Goal: Check status: Check status

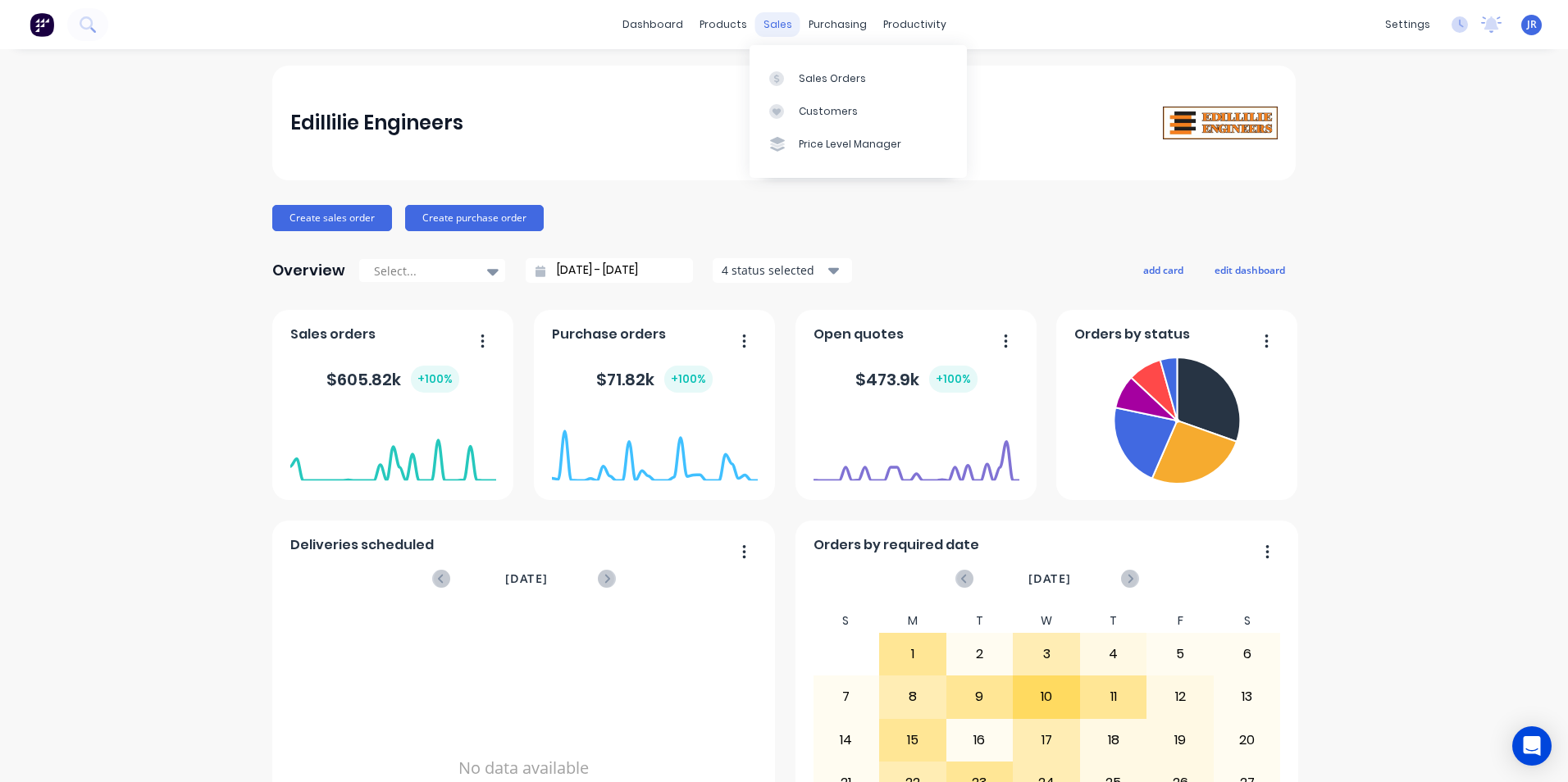
click at [772, 23] on div "sales" at bounding box center [778, 24] width 45 height 24
click at [794, 70] on link "Sales Orders" at bounding box center [858, 78] width 217 height 33
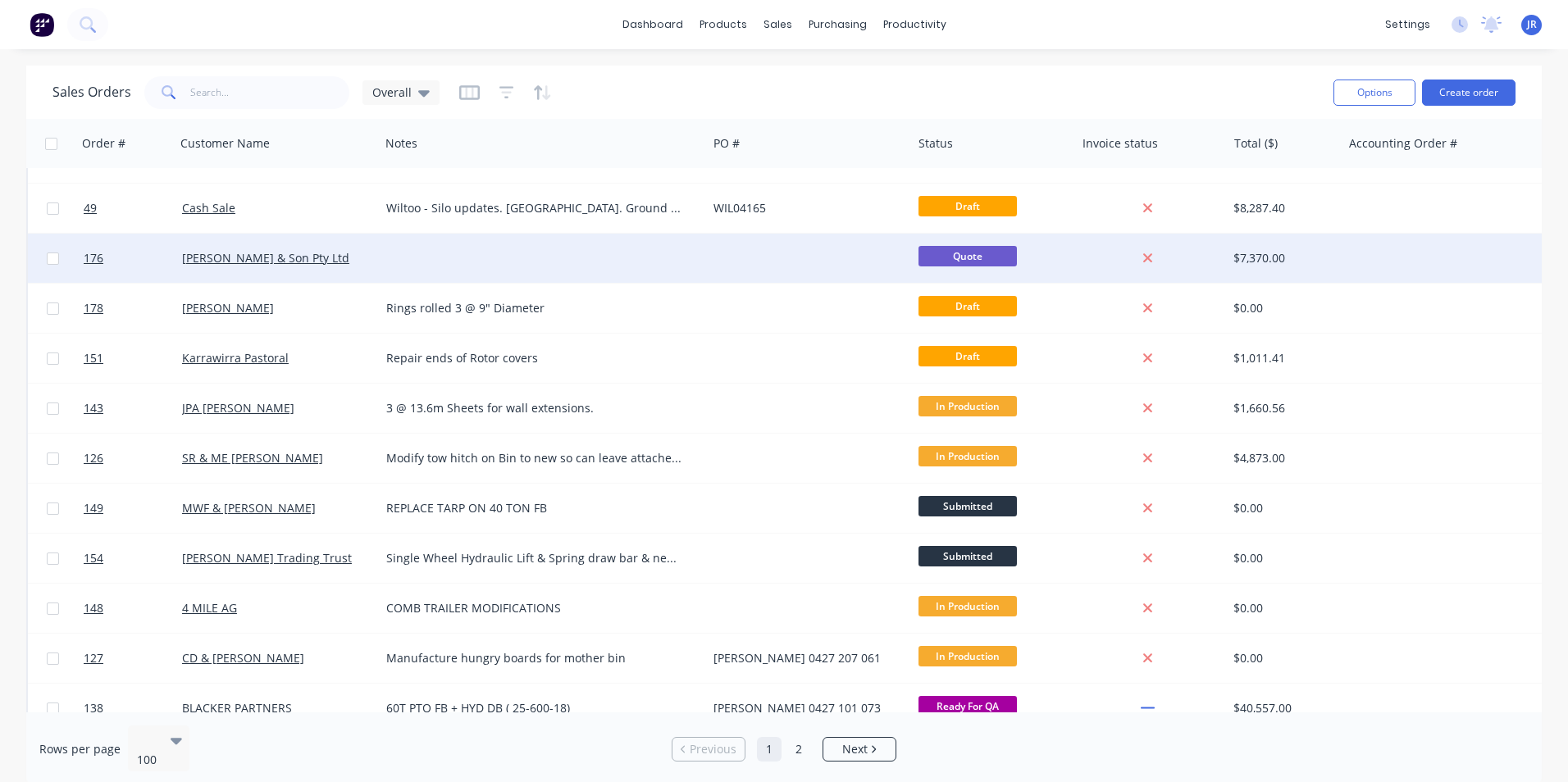
scroll to position [492, 0]
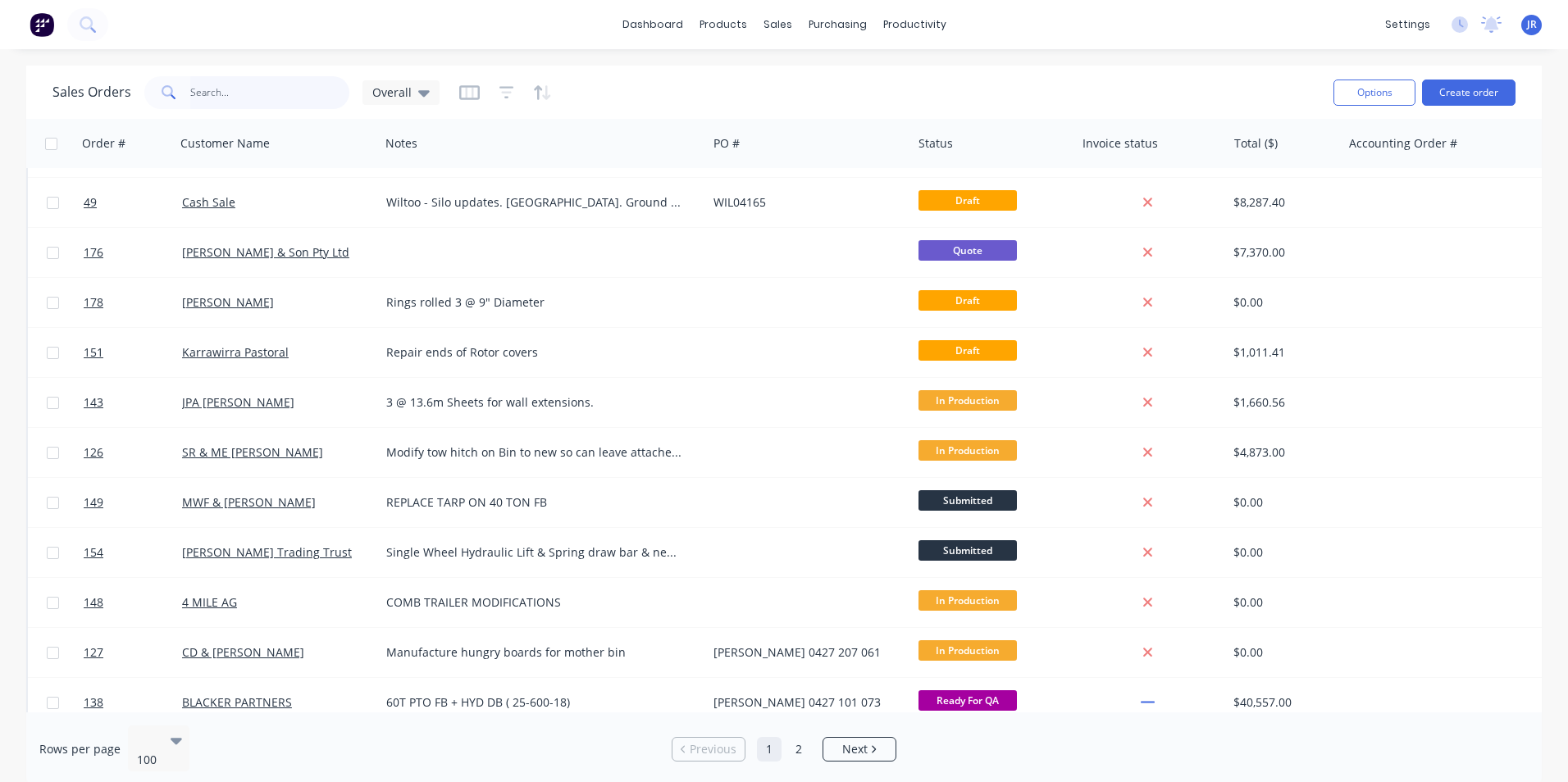
click at [244, 87] on input "text" at bounding box center [269, 92] width 160 height 33
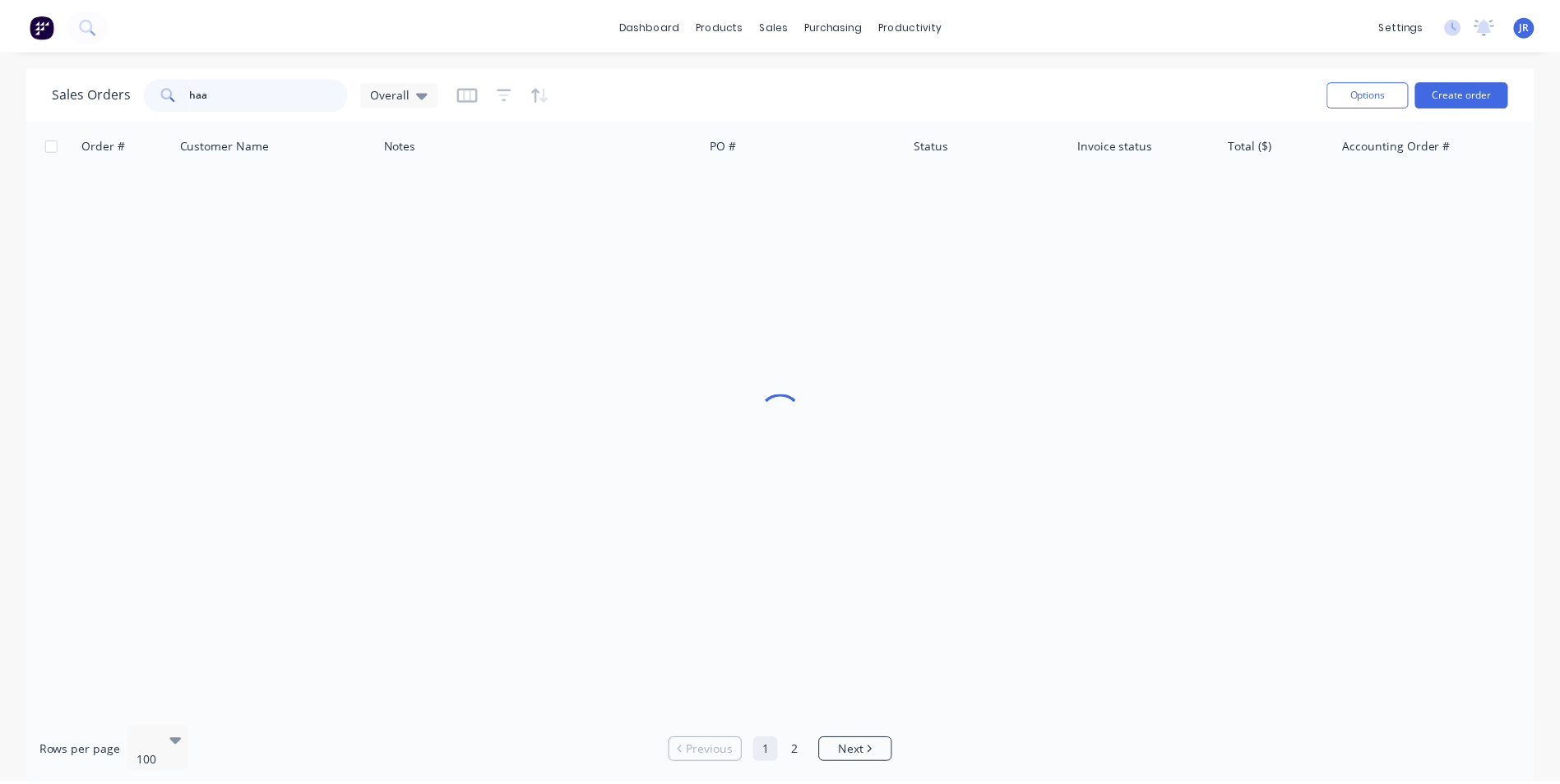
scroll to position [0, 0]
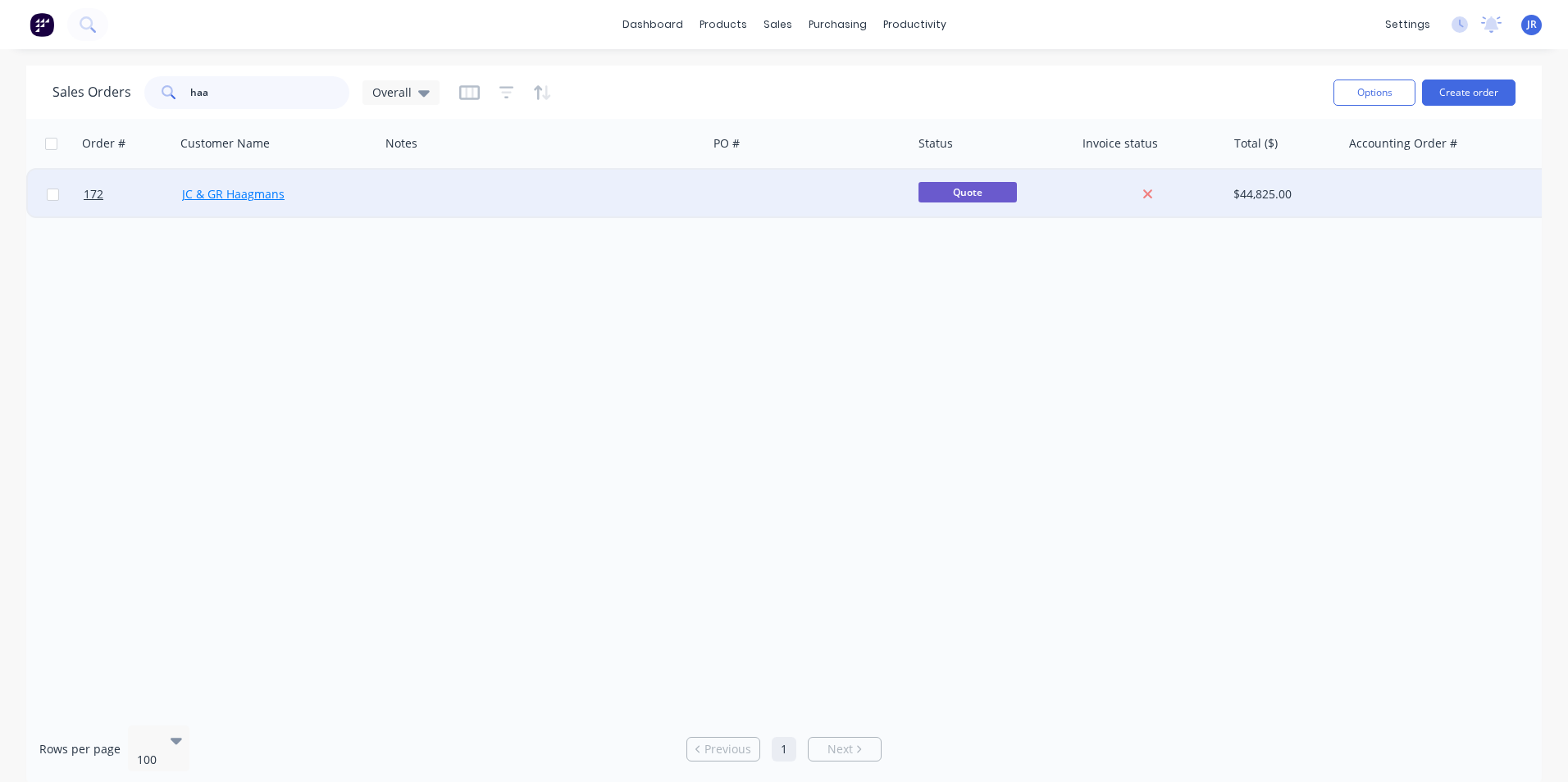
type input "haa"
click at [253, 196] on link "JC & GR Haagmans" at bounding box center [233, 194] width 103 height 16
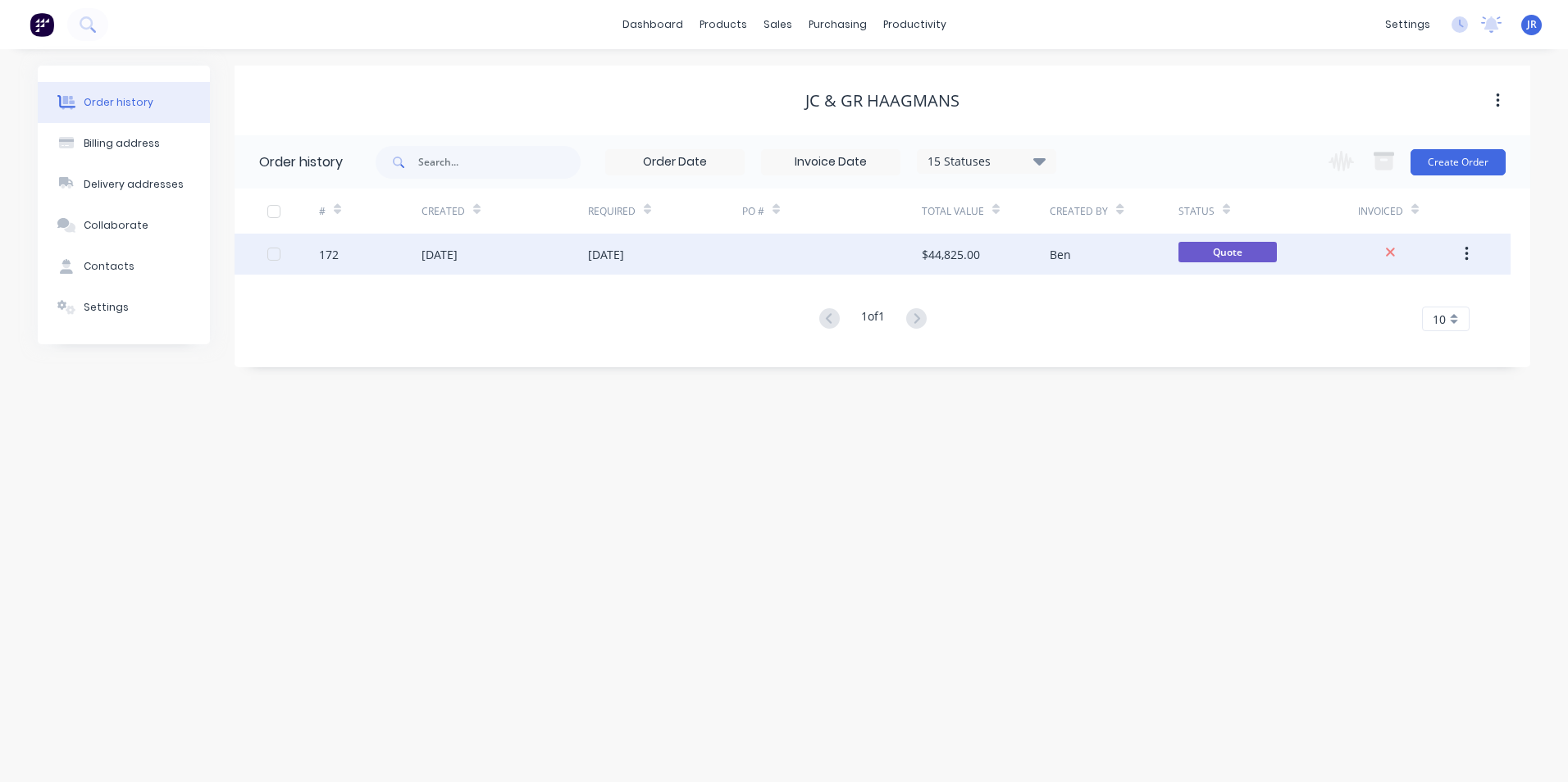
click at [767, 255] on div at bounding box center [831, 253] width 180 height 41
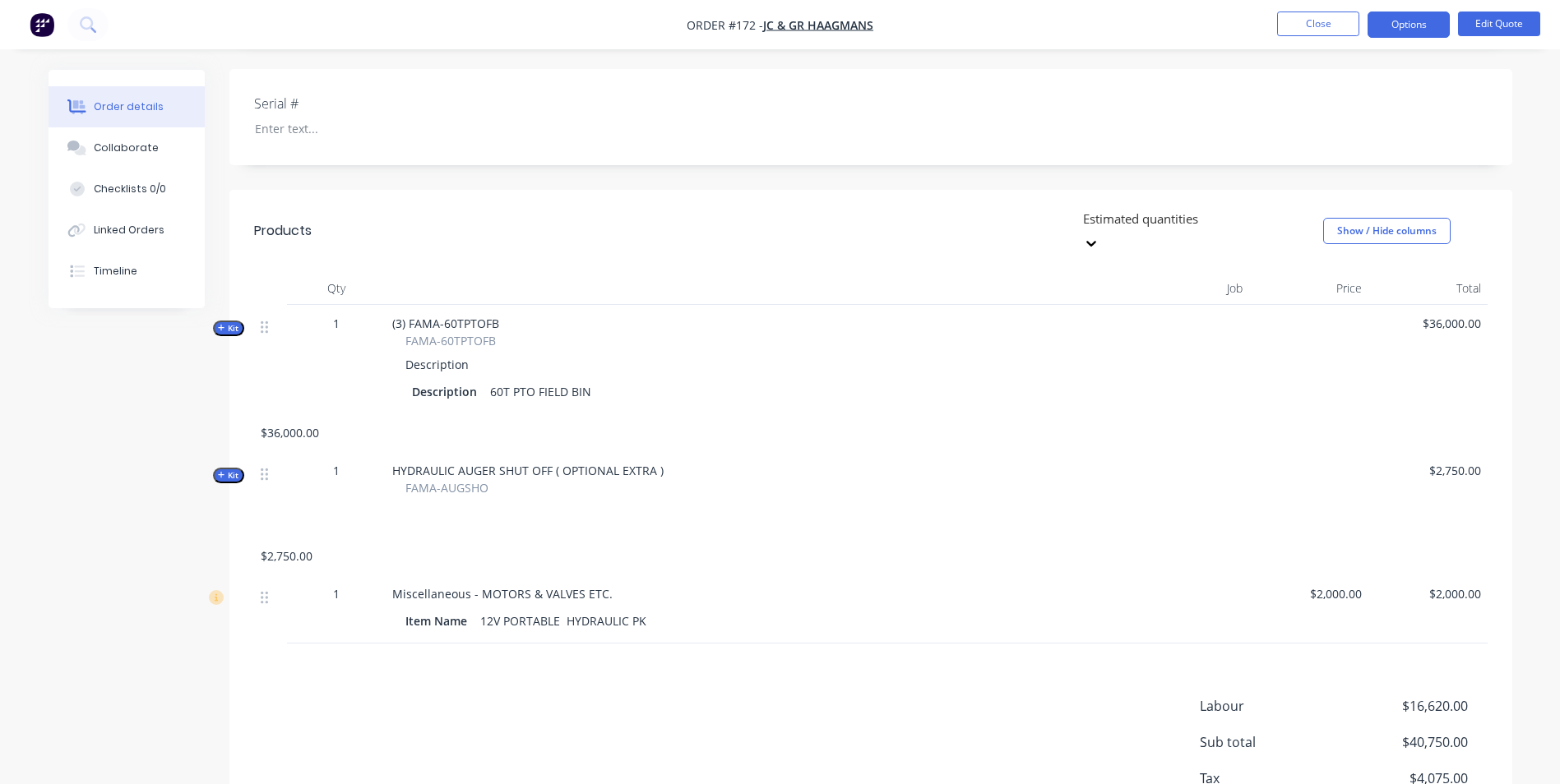
scroll to position [465, 0]
